Goal: Task Accomplishment & Management: Complete application form

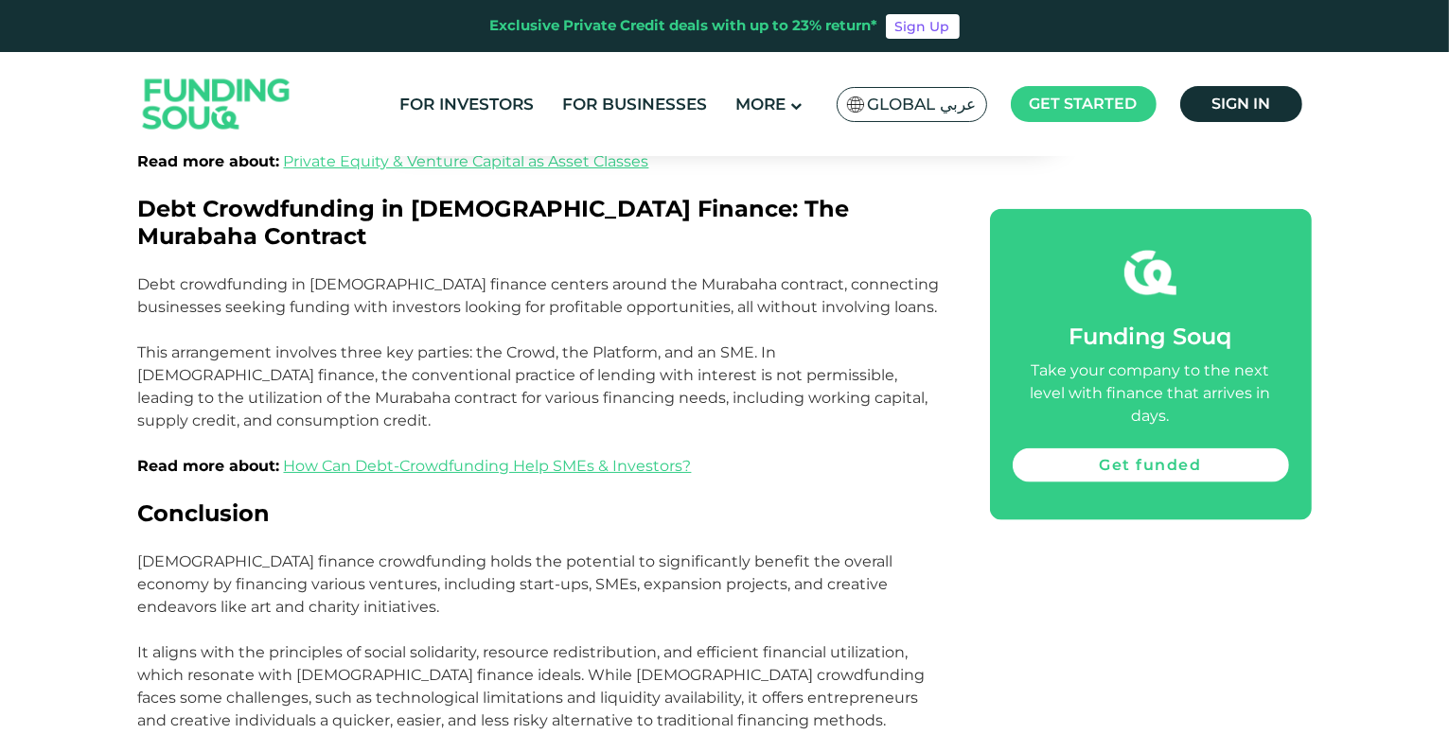
scroll to position [2271, 0]
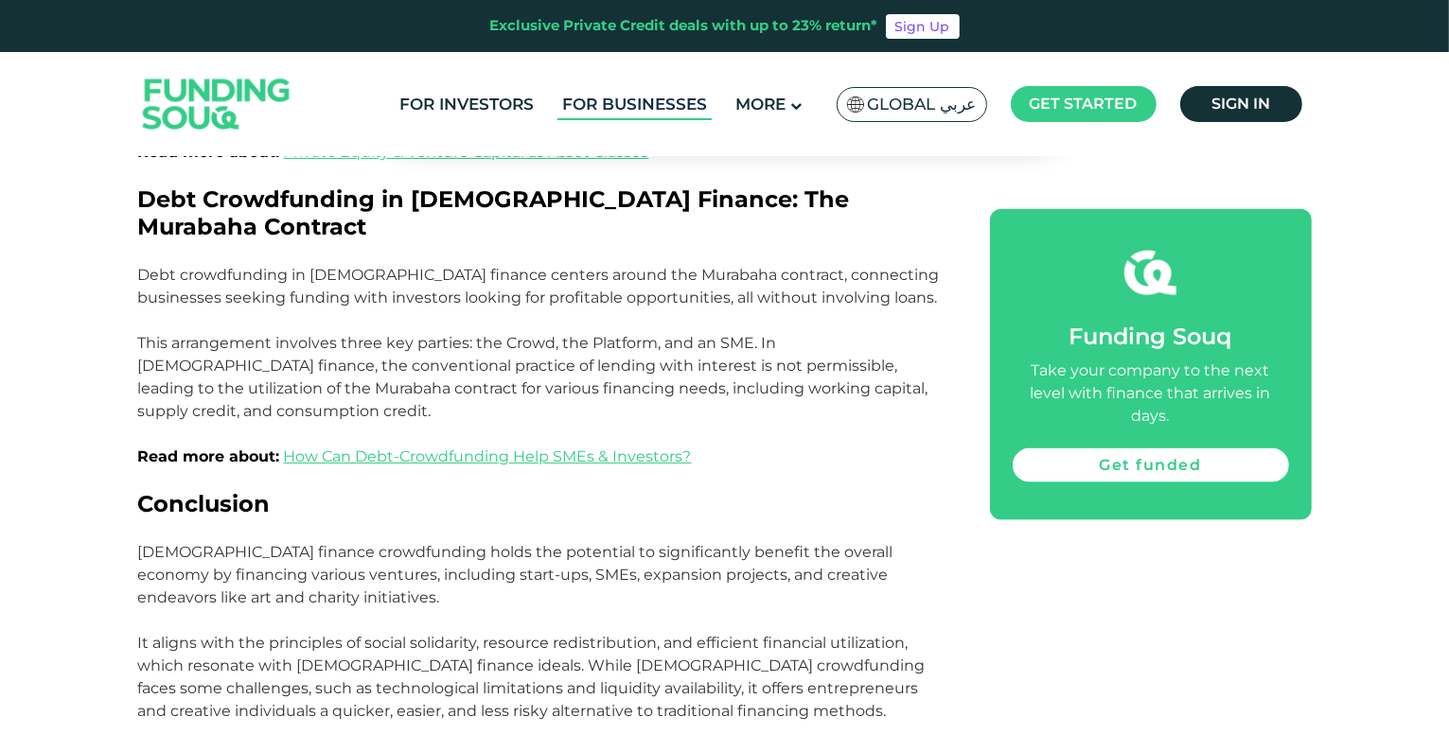
click at [617, 96] on link "For Businesses" at bounding box center [634, 104] width 154 height 31
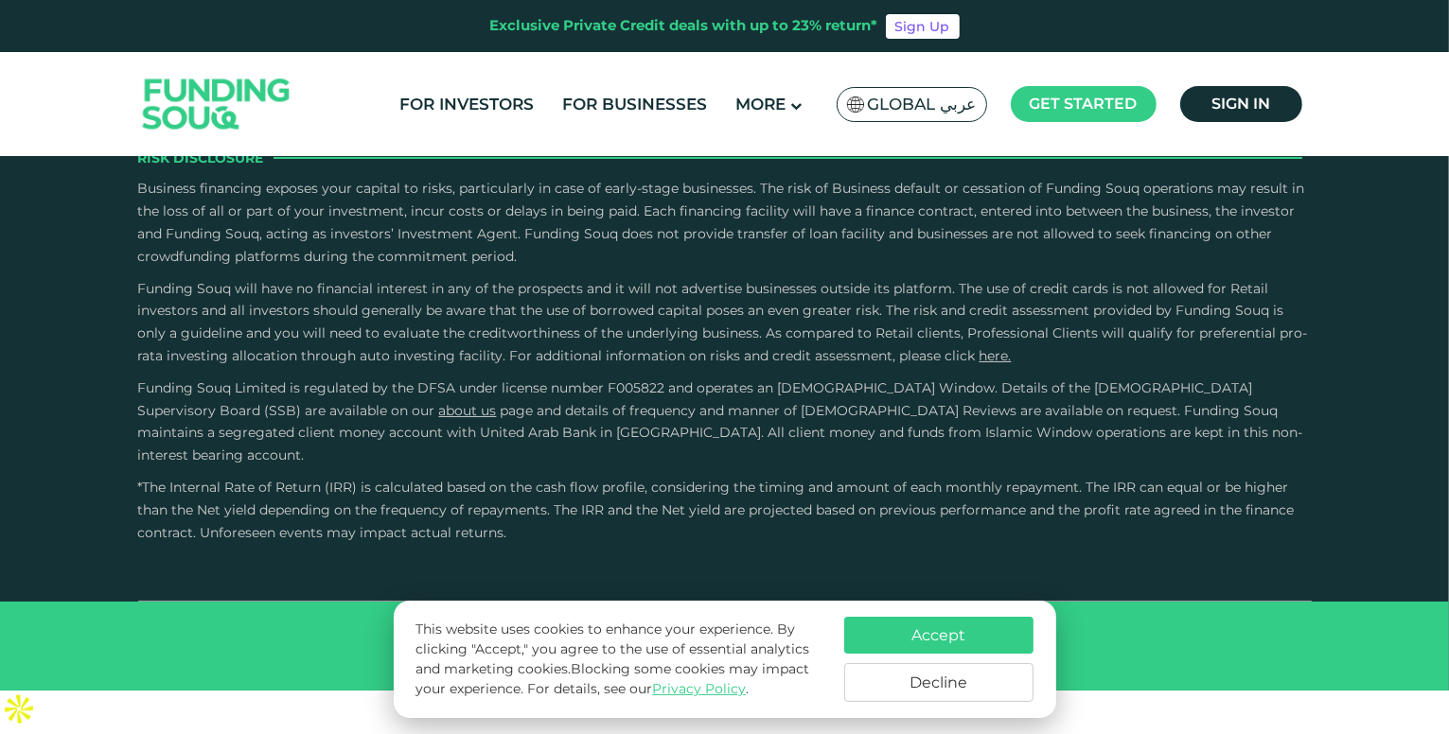
scroll to position [3502, 0]
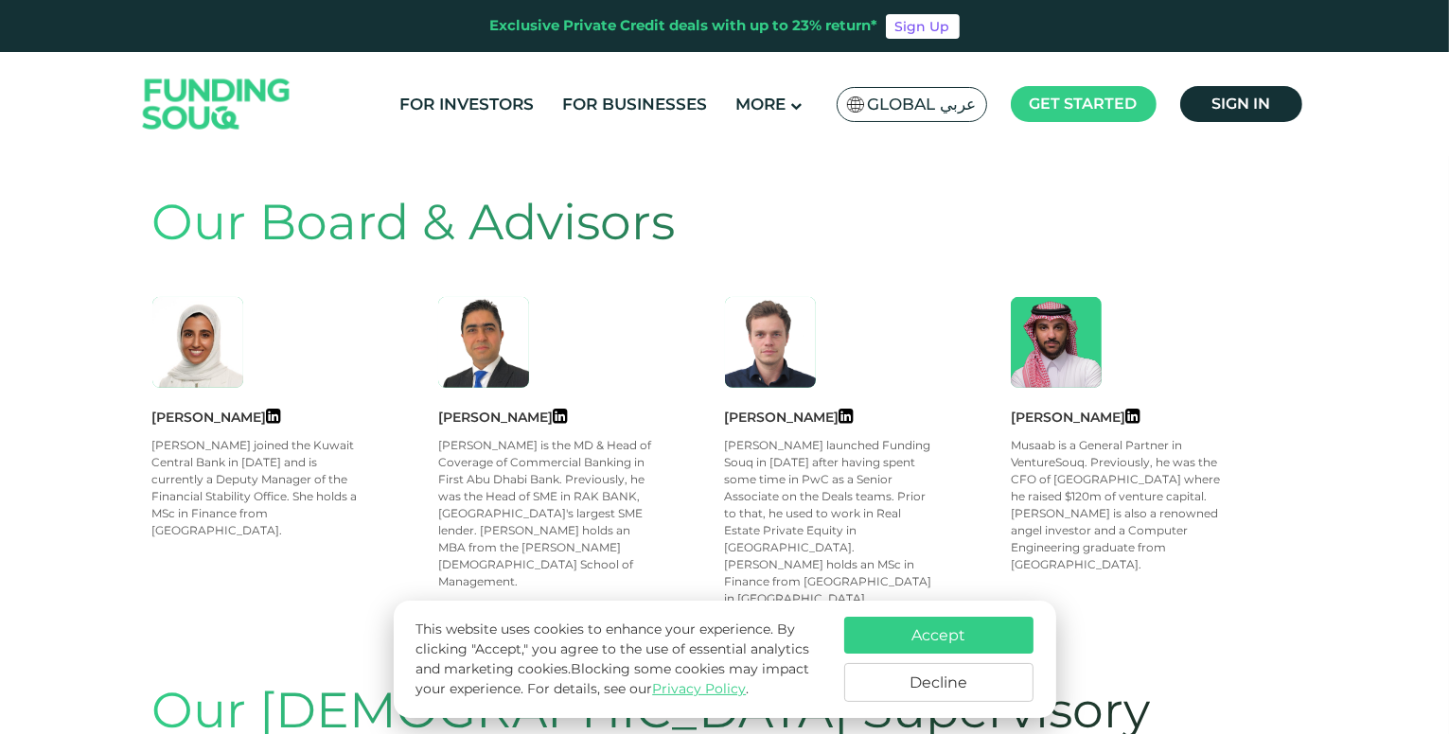
scroll to position [757, 0]
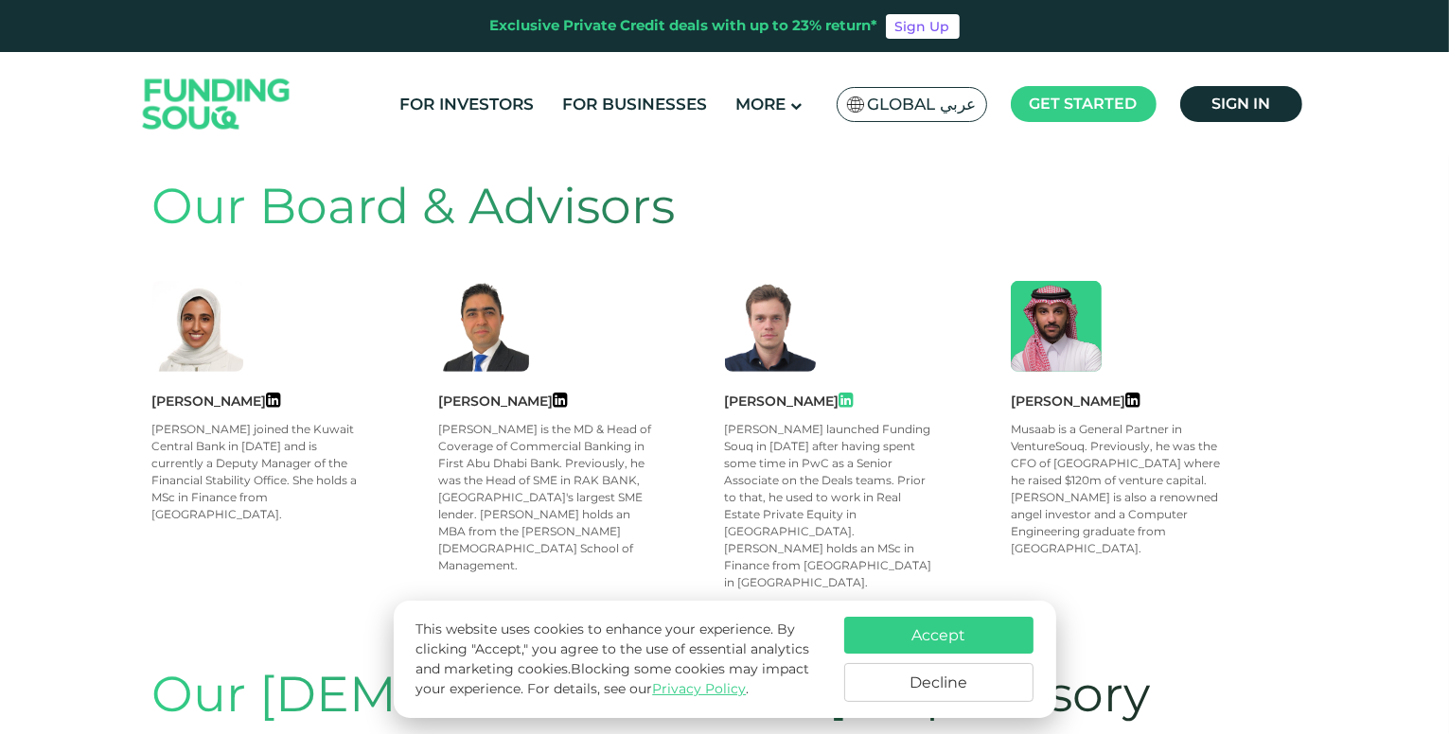
click at [839, 402] on icon at bounding box center [846, 400] width 14 height 17
click at [954, 630] on button "Accept" at bounding box center [938, 635] width 189 height 37
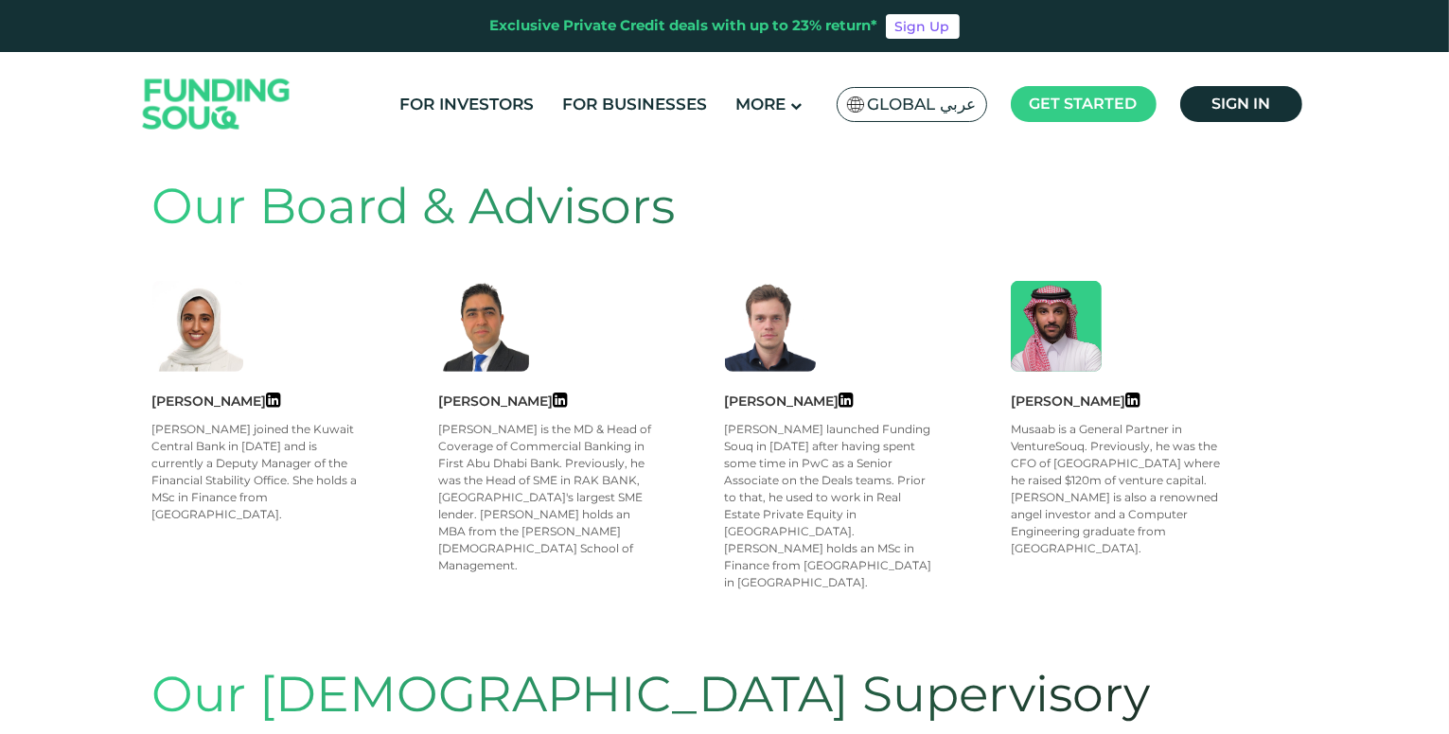
click at [1140, 561] on section "Our Board & Advisors Mariam Abdulsalam Mariam joined the Kuwait Central Bank in…" at bounding box center [724, 395] width 1145 height 526
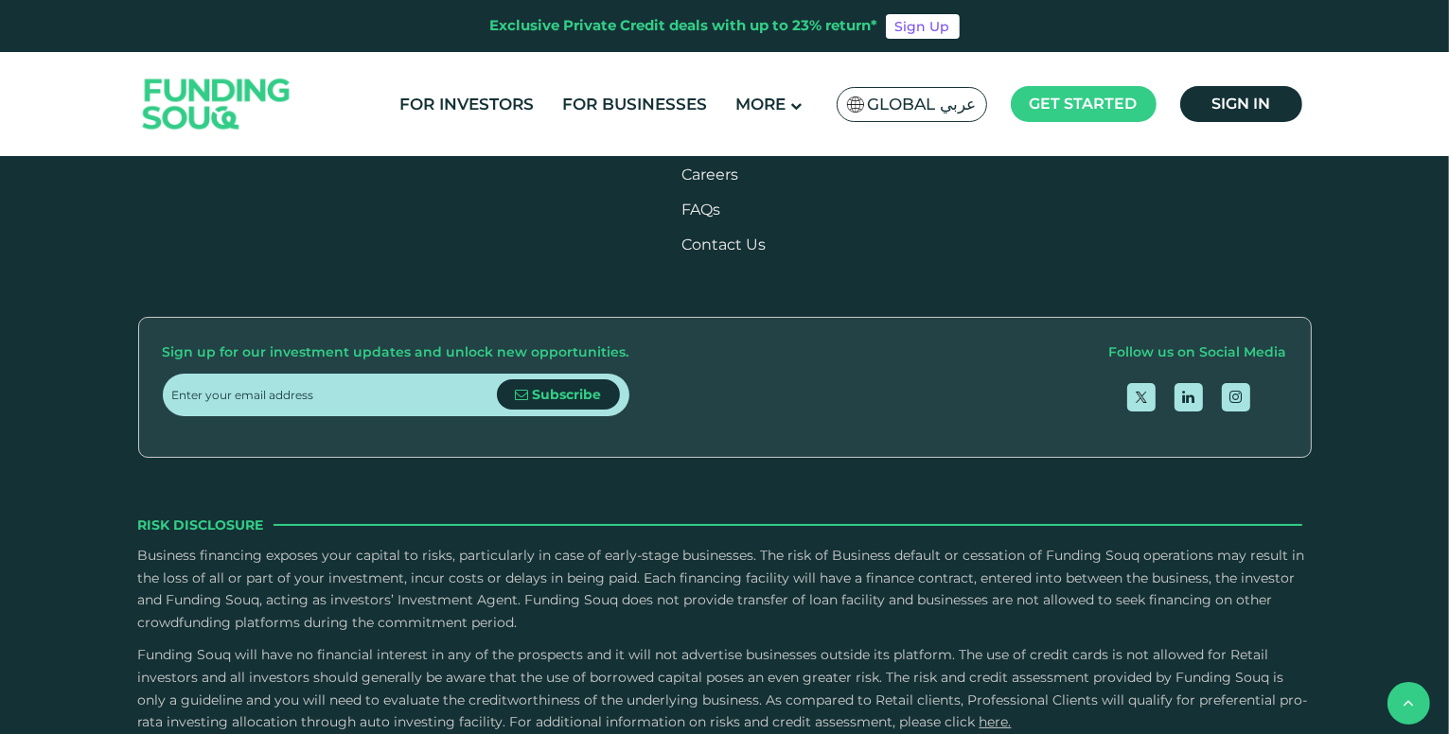
scroll to position [2934, 0]
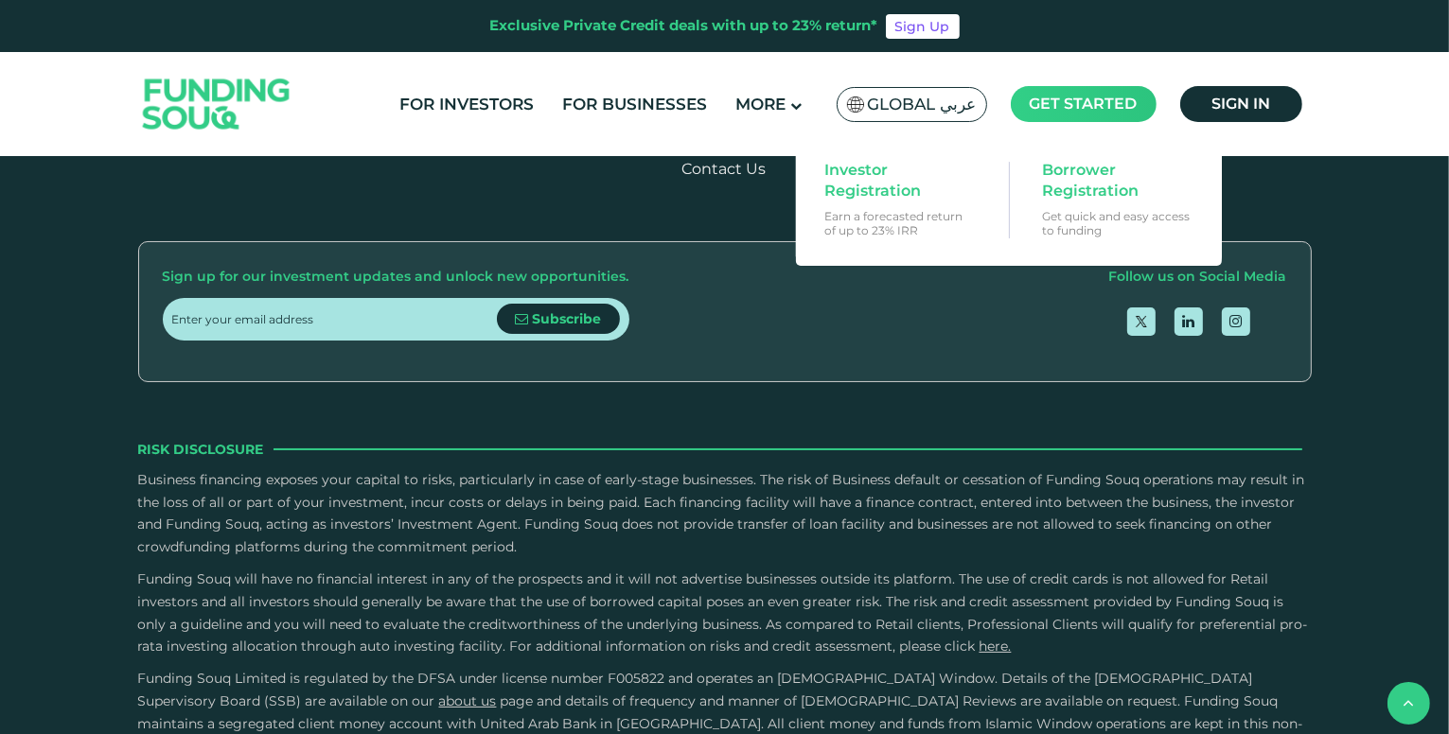
click at [1051, 115] on main "Get started" at bounding box center [1084, 104] width 146 height 36
click at [1102, 168] on span "Borrower Registration" at bounding box center [1115, 181] width 146 height 42
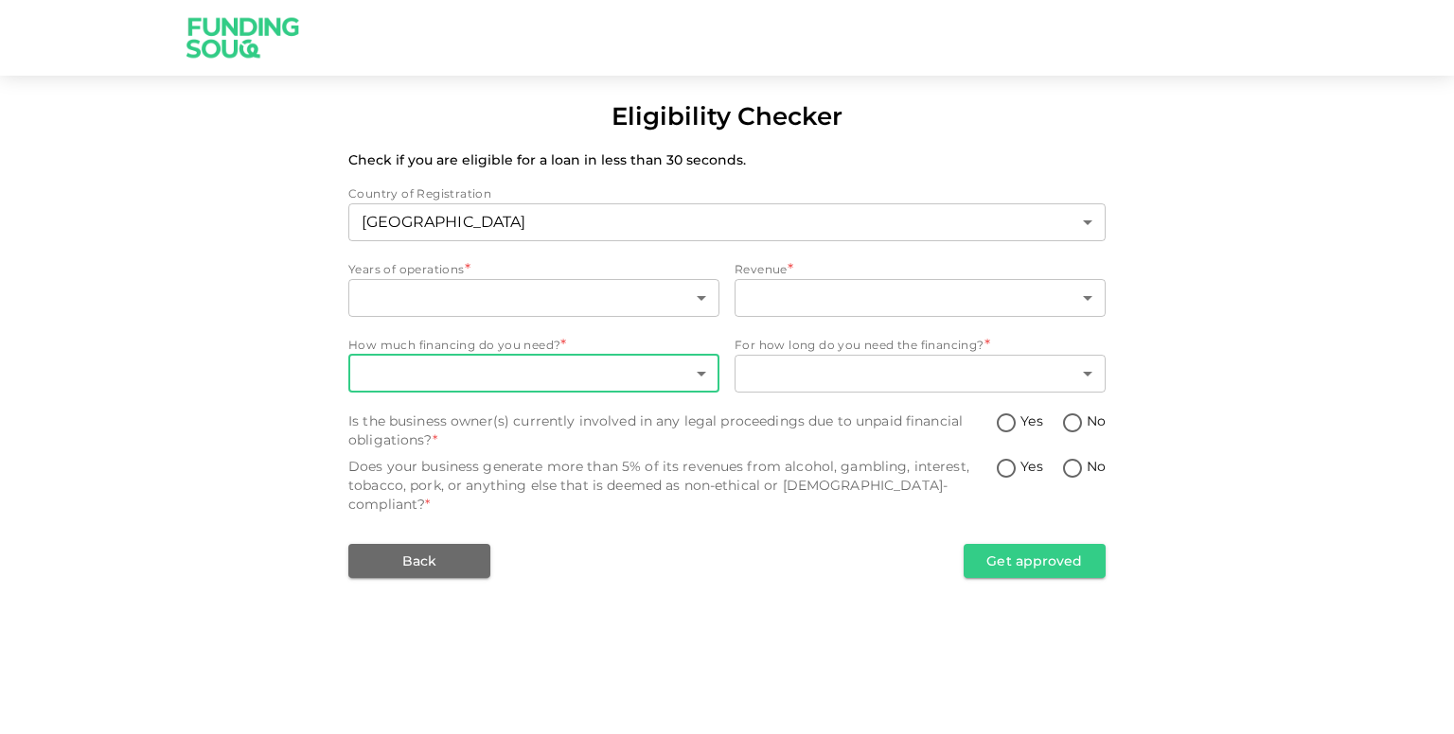
click at [697, 366] on body "Eligibility Checker Check if you are eligible for a loan in less than 30 second…" at bounding box center [727, 367] width 1454 height 734
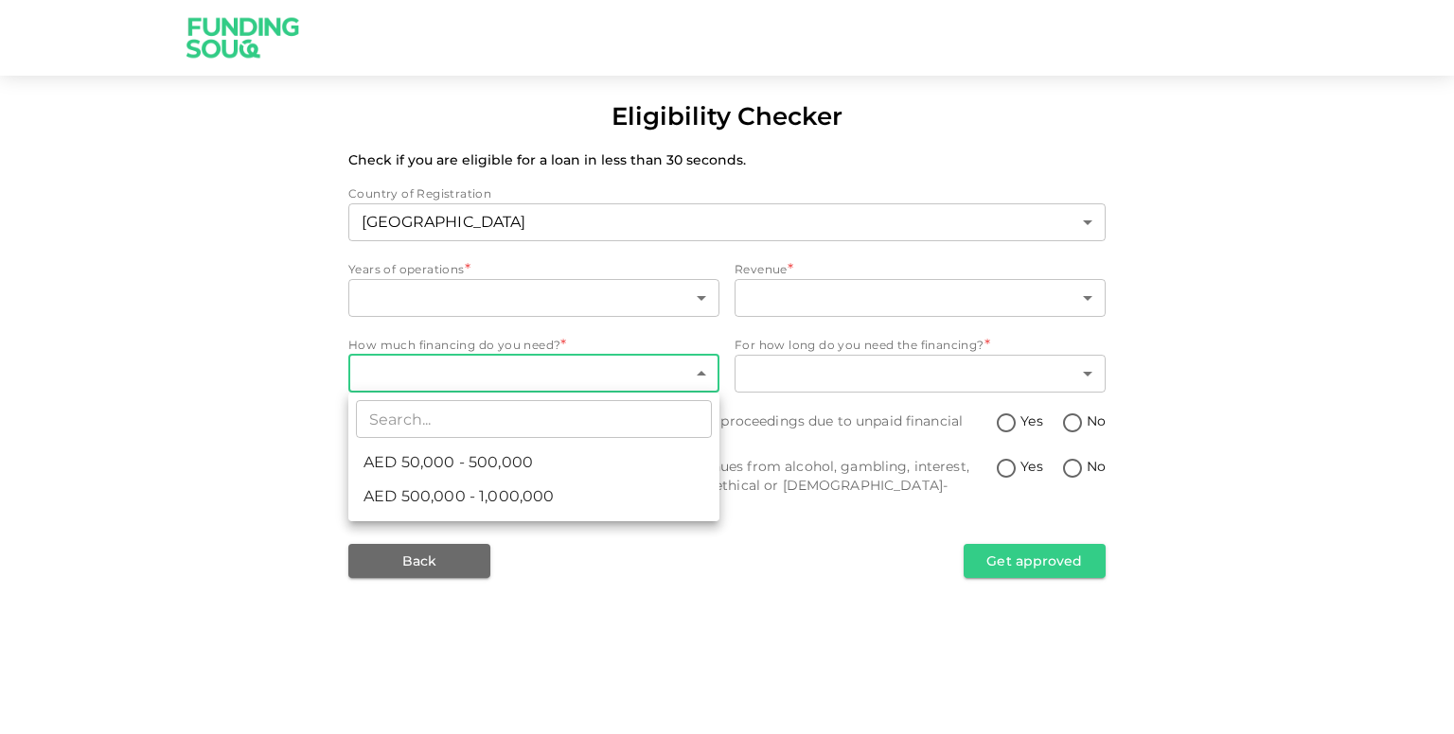
click at [1170, 142] on div at bounding box center [727, 367] width 1454 height 734
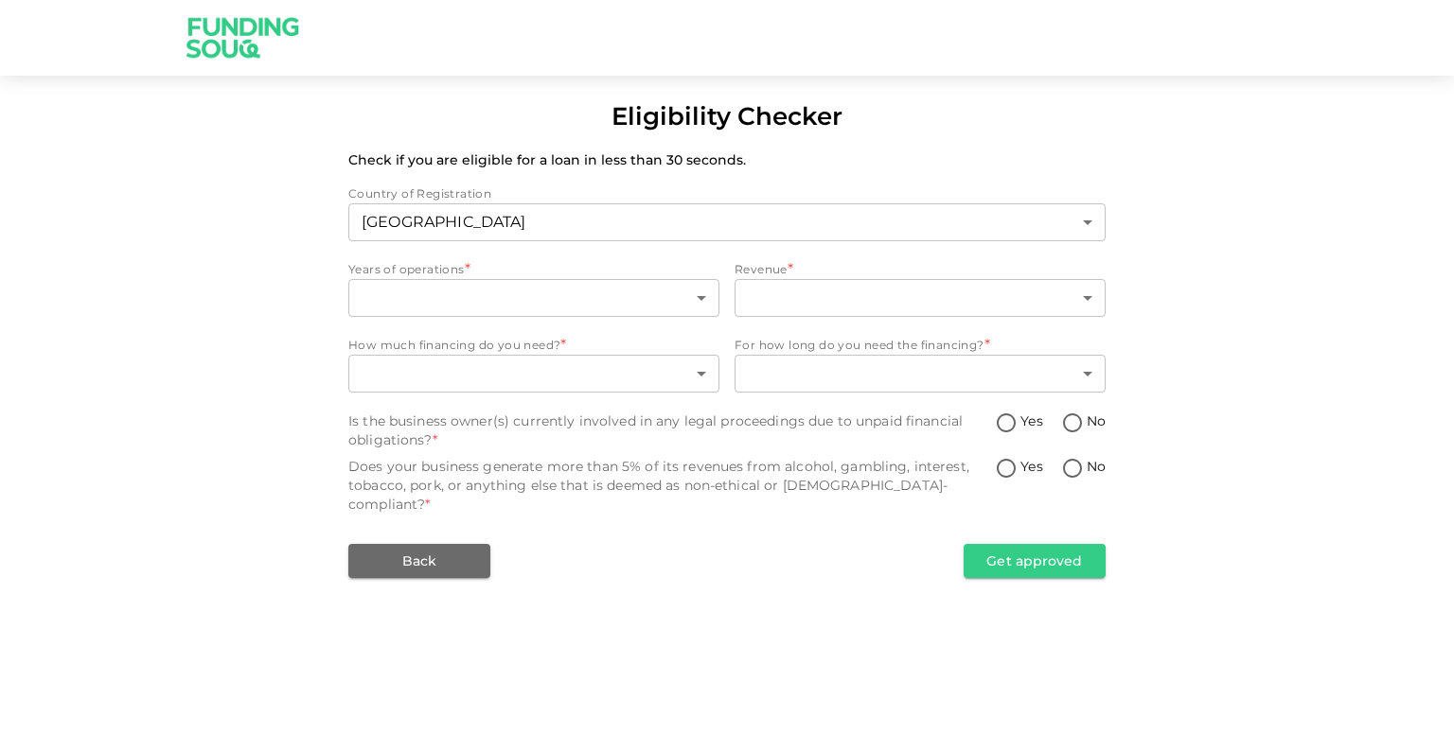
click at [1162, 129] on div "Eligibility Checker Check if you are eligible for a loan in less than 30 second…" at bounding box center [727, 338] width 1454 height 480
